Goal: Task Accomplishment & Management: Use online tool/utility

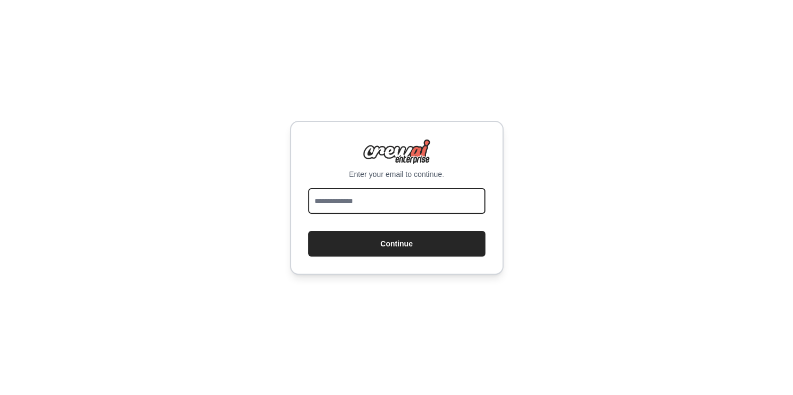
click at [361, 204] on input "email" at bounding box center [396, 201] width 177 height 26
click at [354, 199] on input "email" at bounding box center [396, 201] width 177 height 26
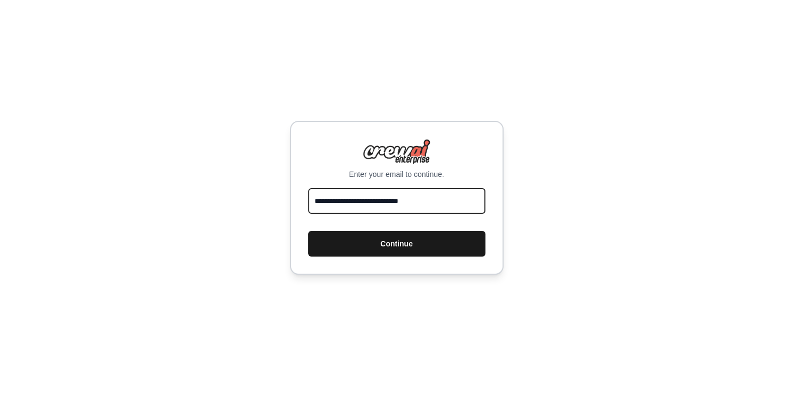
type input "**********"
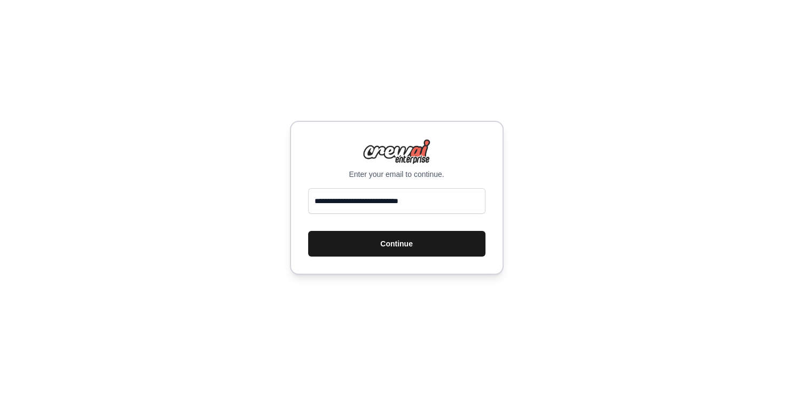
click at [382, 240] on button "Continue" at bounding box center [396, 244] width 177 height 26
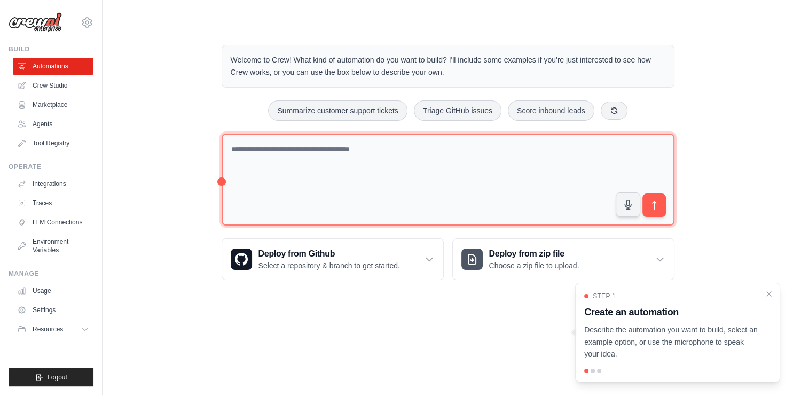
click at [250, 155] on textarea at bounding box center [448, 180] width 453 height 92
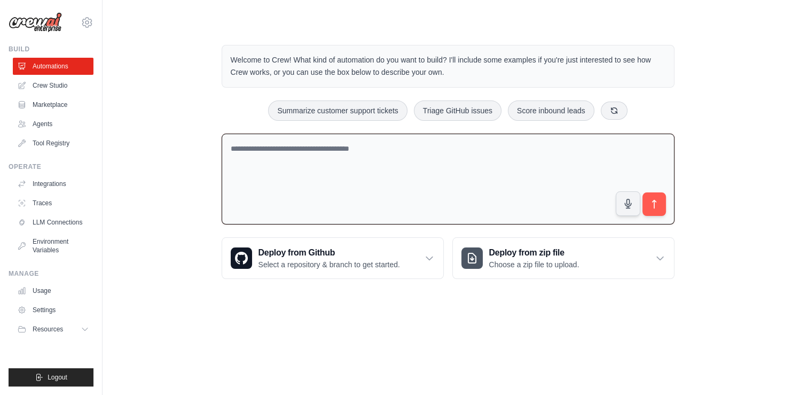
click at [278, 158] on textarea at bounding box center [448, 179] width 453 height 91
paste textarea "**********"
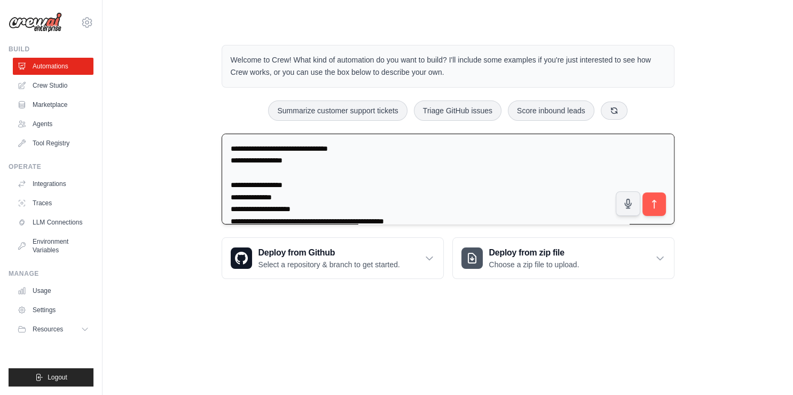
scroll to position [514, 0]
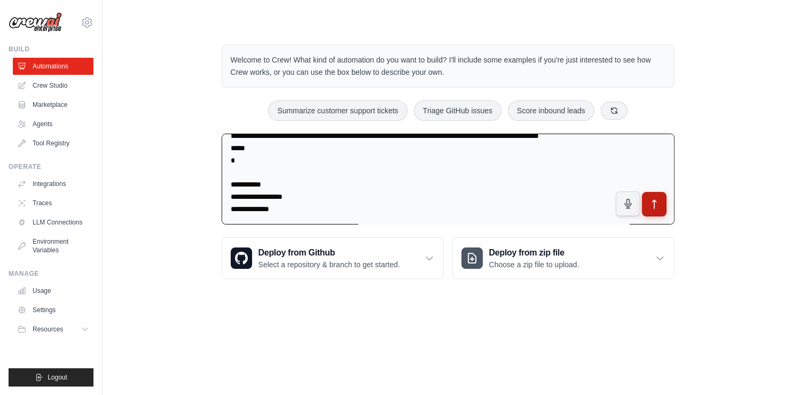
type textarea "**********"
click at [657, 200] on icon "submit" at bounding box center [653, 203] width 11 height 11
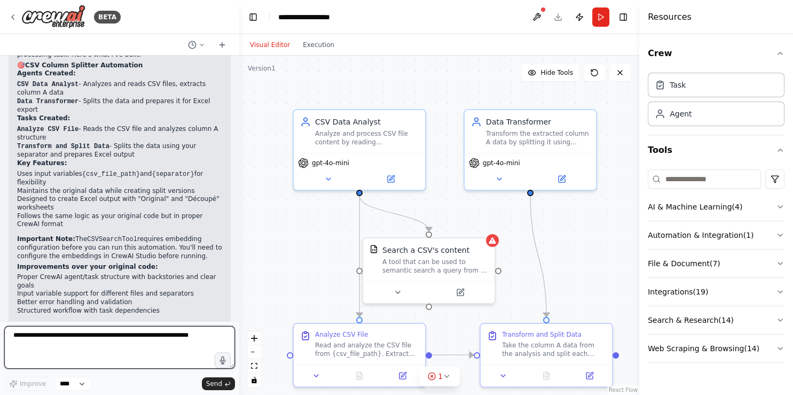
scroll to position [945, 0]
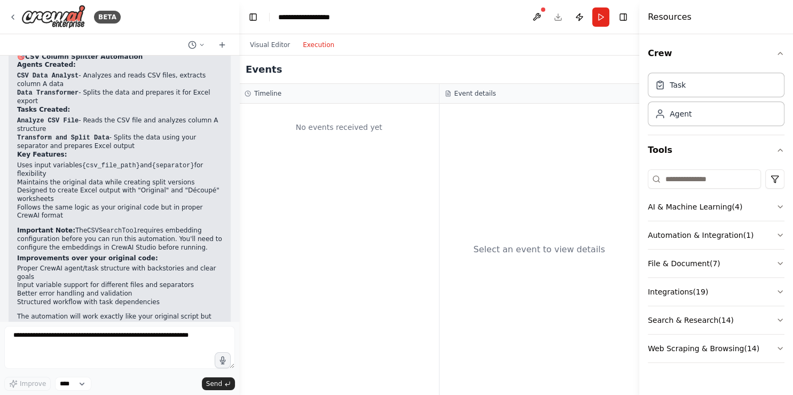
click at [306, 46] on button "Execution" at bounding box center [318, 44] width 44 height 13
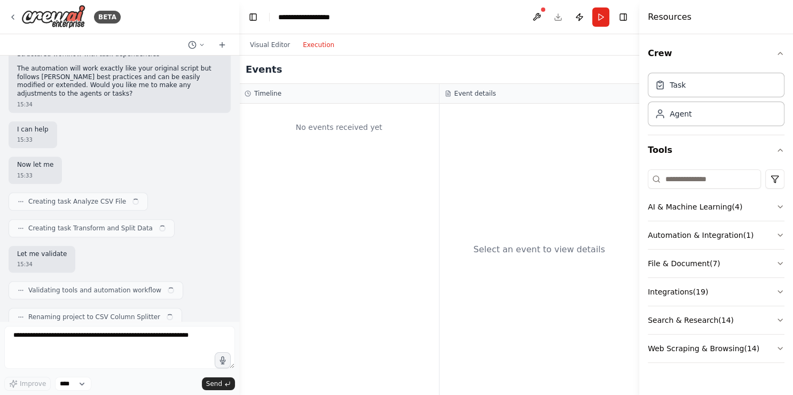
scroll to position [1035, 0]
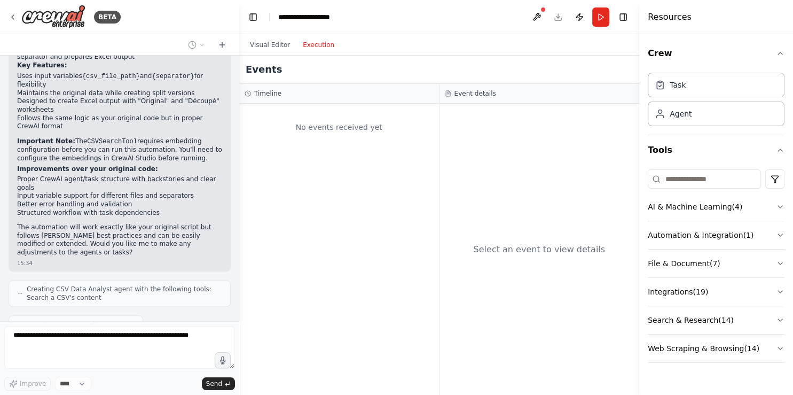
click at [562, 17] on header "**********" at bounding box center [439, 17] width 400 height 34
click at [559, 18] on header "**********" at bounding box center [439, 17] width 400 height 34
click at [596, 14] on button "Run" at bounding box center [600, 16] width 17 height 19
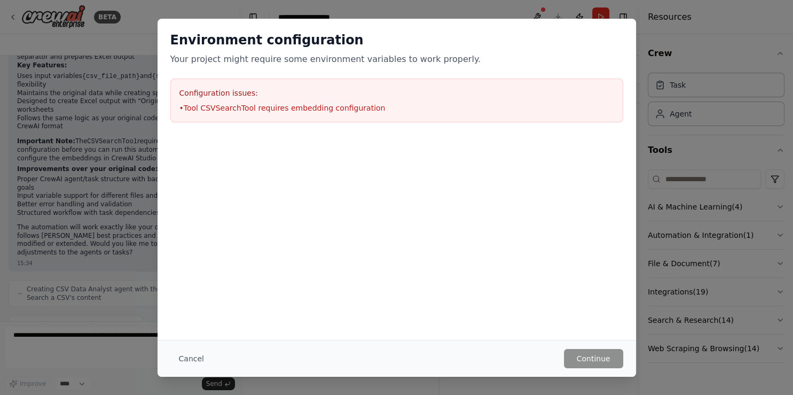
click at [357, 109] on li "• Tool CSVSearchTool requires embedding configuration" at bounding box center [396, 108] width 435 height 11
click at [381, 105] on li "• Tool CSVSearchTool requires embedding configuration" at bounding box center [396, 108] width 435 height 11
click at [187, 354] on button "Cancel" at bounding box center [191, 358] width 42 height 19
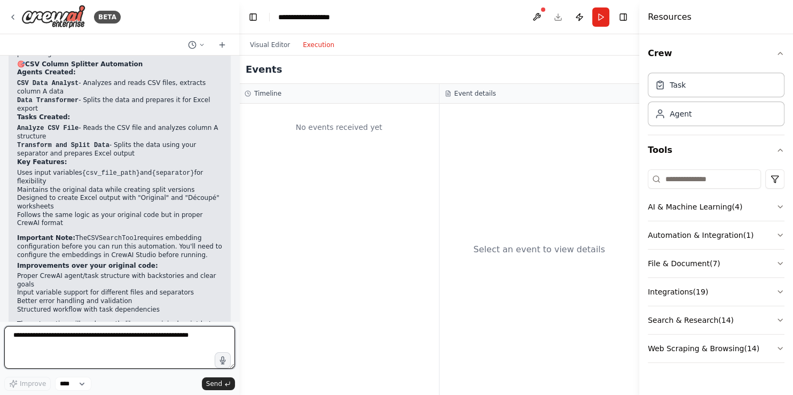
scroll to position [945, 0]
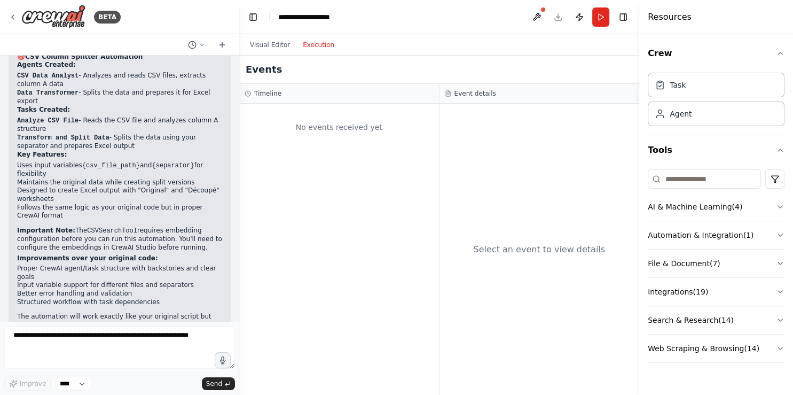
click at [398, 172] on div "No events received yet" at bounding box center [339, 249] width 200 height 291
click at [554, 19] on header "**********" at bounding box center [439, 17] width 400 height 34
click at [780, 205] on icon "button" at bounding box center [780, 206] width 9 height 9
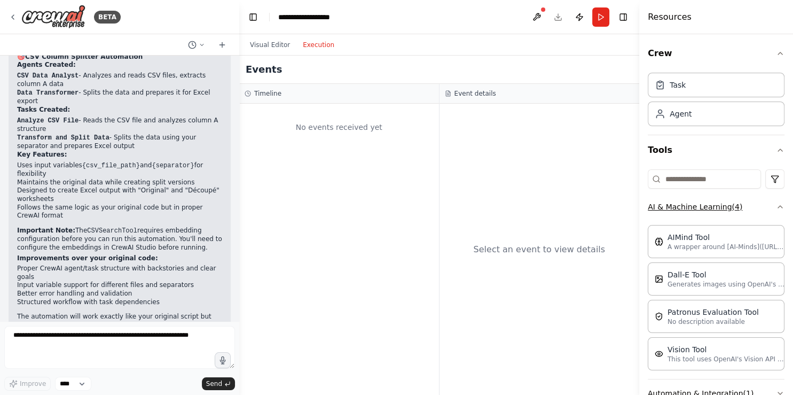
click at [778, 206] on icon "button" at bounding box center [780, 207] width 4 height 2
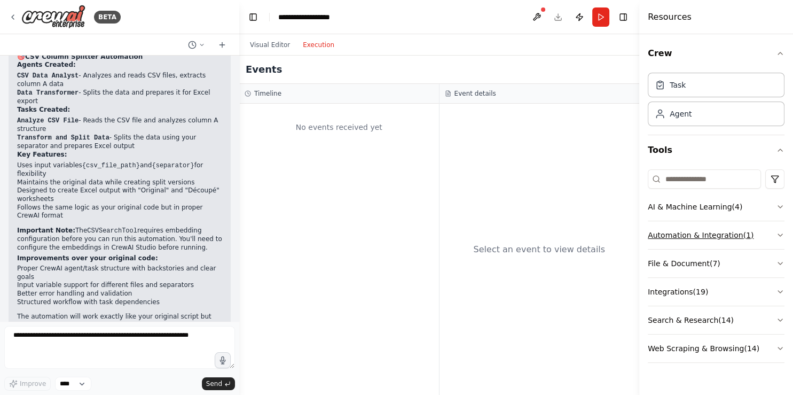
click at [783, 234] on icon "button" at bounding box center [780, 235] width 9 height 9
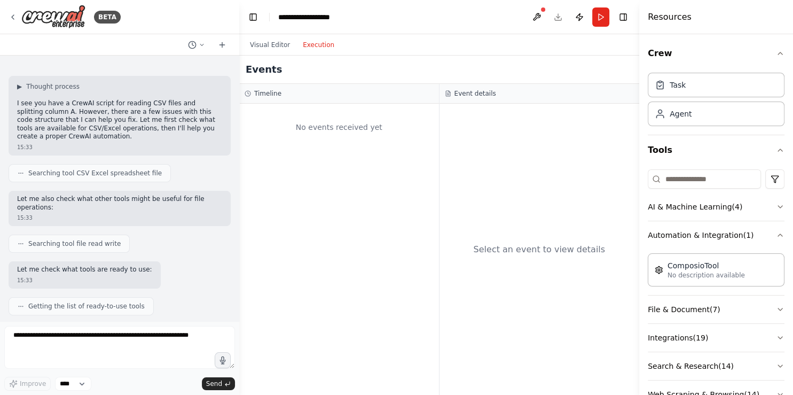
scroll to position [0, 0]
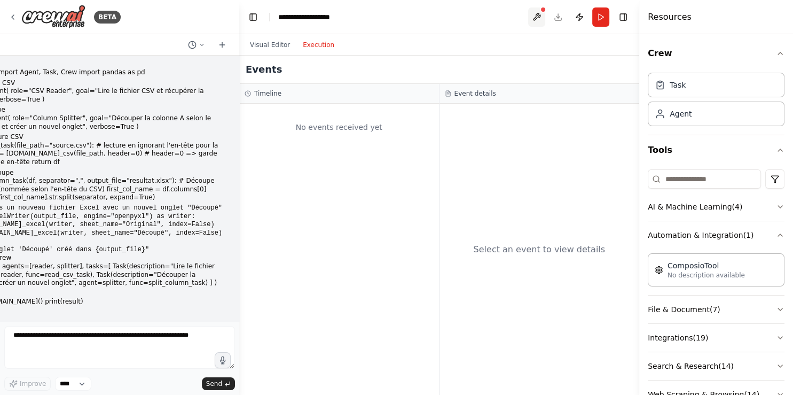
click at [539, 15] on button at bounding box center [536, 16] width 17 height 19
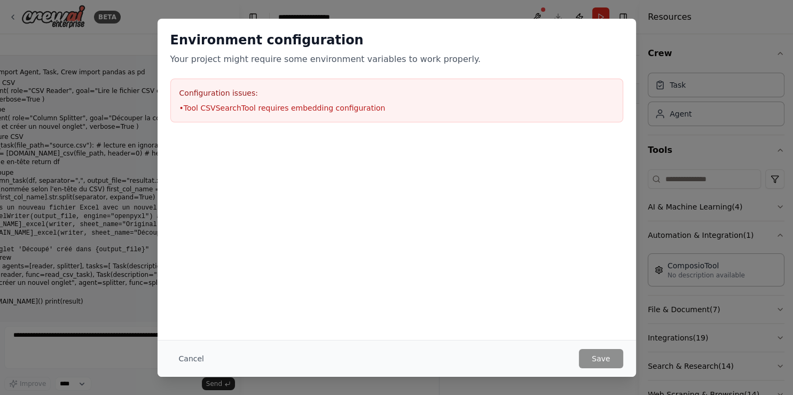
click at [234, 109] on li "• Tool CSVSearchTool requires embedding configuration" at bounding box center [396, 108] width 435 height 11
click at [212, 108] on li "• Tool CSVSearchTool requires embedding configuration" at bounding box center [396, 108] width 435 height 11
click at [341, 111] on li "• Tool CSVSearchTool requires embedding configuration" at bounding box center [396, 108] width 435 height 11
drag, startPoint x: 364, startPoint y: 108, endPoint x: 185, endPoint y: 112, distance: 179.5
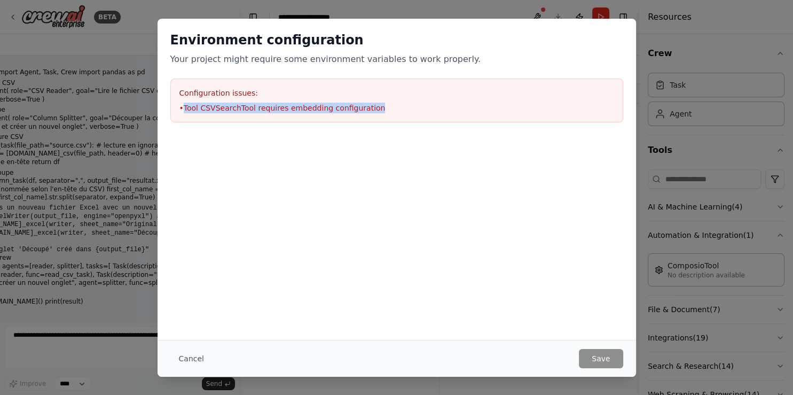
click at [185, 112] on li "• Tool CSVSearchTool requires embedding configuration" at bounding box center [396, 108] width 435 height 11
copy li "Tool CSVSearchTool requires embedding configuration"
click at [182, 361] on button "Cancel" at bounding box center [191, 358] width 42 height 19
